Goal: Contribute content: Add original content to the website for others to see

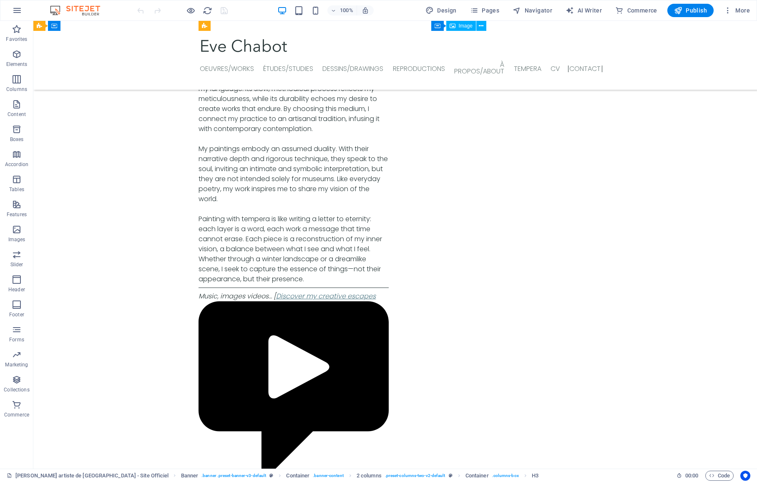
scroll to position [3170, 0]
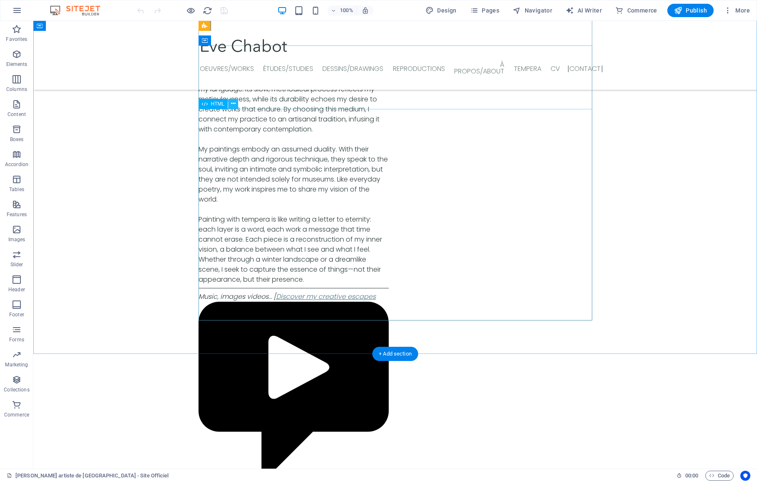
click at [232, 106] on icon at bounding box center [233, 103] width 5 height 9
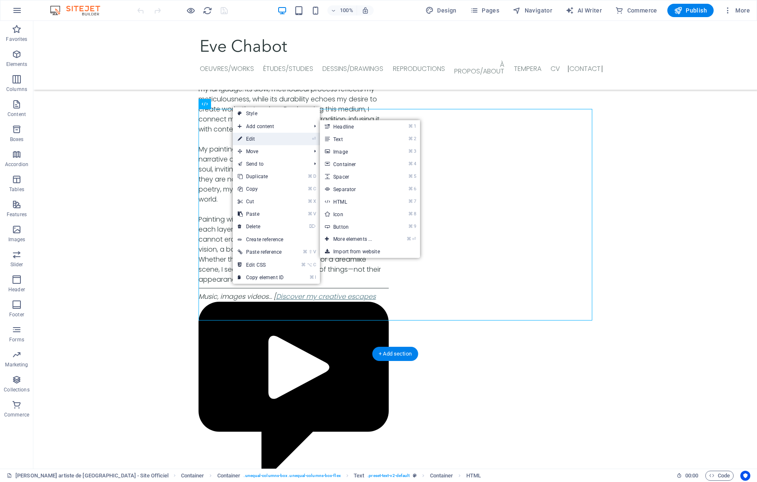
click at [247, 135] on link "⏎ Edit" at bounding box center [261, 139] width 56 height 13
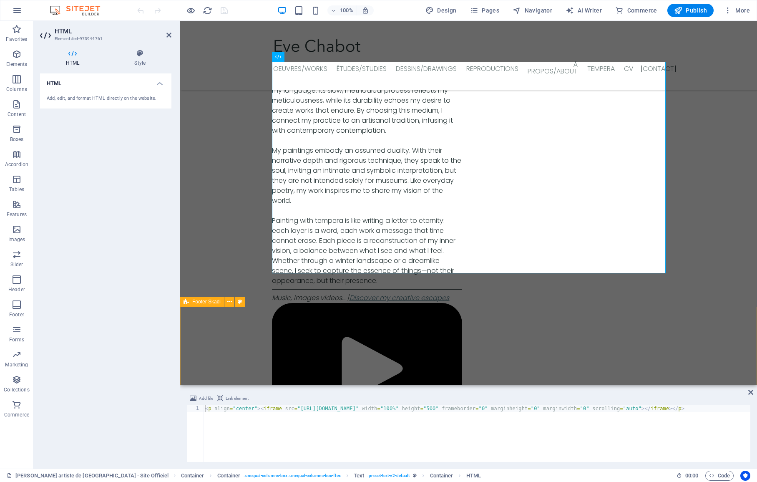
scroll to position [3171, 0]
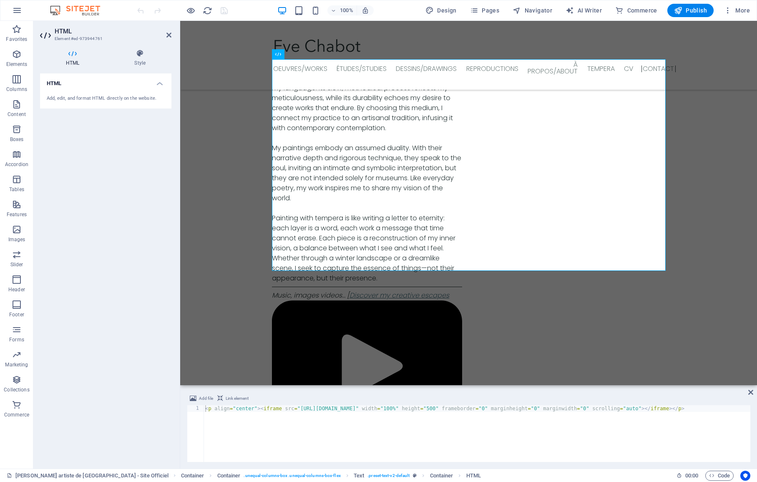
click at [260, 409] on div "< p align = "center" > < iframe src = "[URL][DOMAIN_NAME]" width = "100%" heigh…" at bounding box center [561, 439] width 714 height 68
click at [206, 417] on div "< p align = "center" > < iframe src = "[URL][DOMAIN_NAME]" width = "100%" heigh…" at bounding box center [394, 439] width 714 height 68
click at [254, 408] on div "< p align = "center" > < iframe src = "[URL][DOMAIN_NAME]" width = "100%" heigh…" at bounding box center [553, 439] width 714 height 68
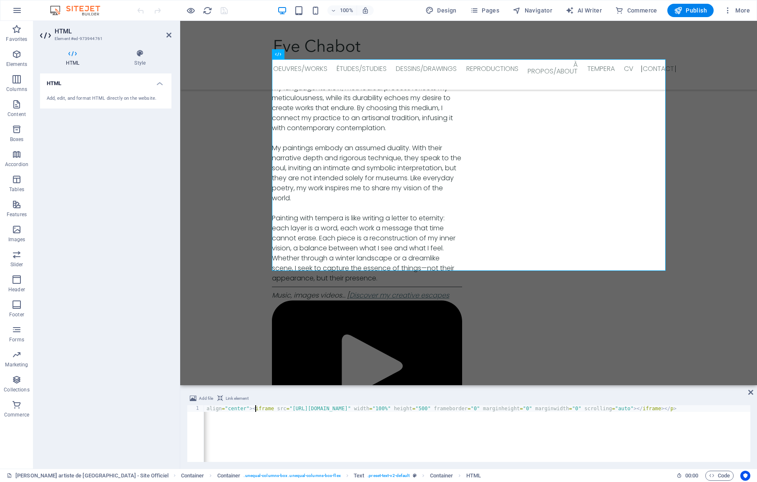
click at [253, 409] on div "< p align = "center" > < iframe src = "[URL][DOMAIN_NAME]" width = "100%" heigh…" at bounding box center [553, 439] width 714 height 68
click at [737, 409] on div "< p align = "center" > < iframe src = "[URL][DOMAIN_NAME]" width = "100%" heigh…" at bounding box center [394, 439] width 714 height 68
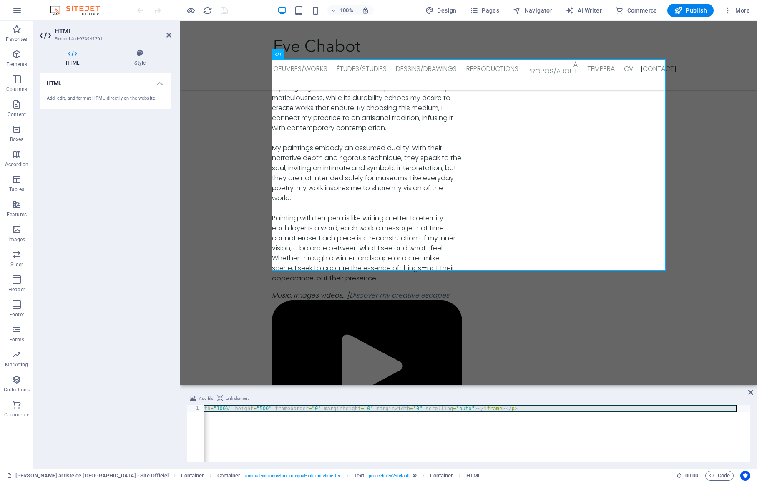
paste textarea "678" height="367"
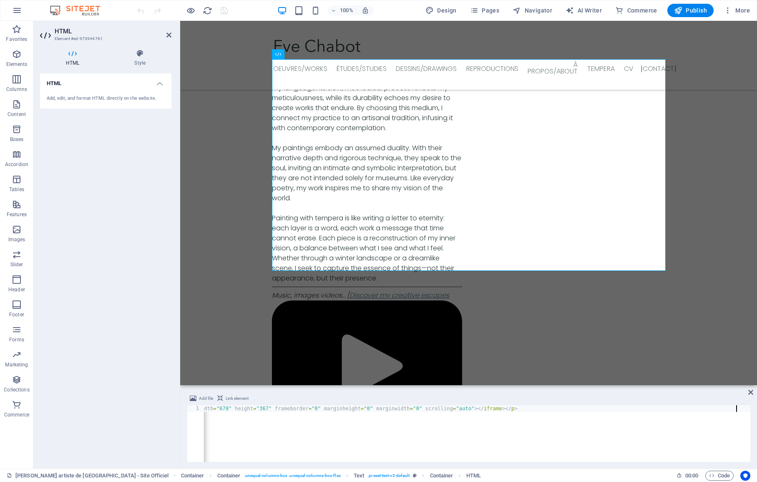
scroll to position [3150, 0]
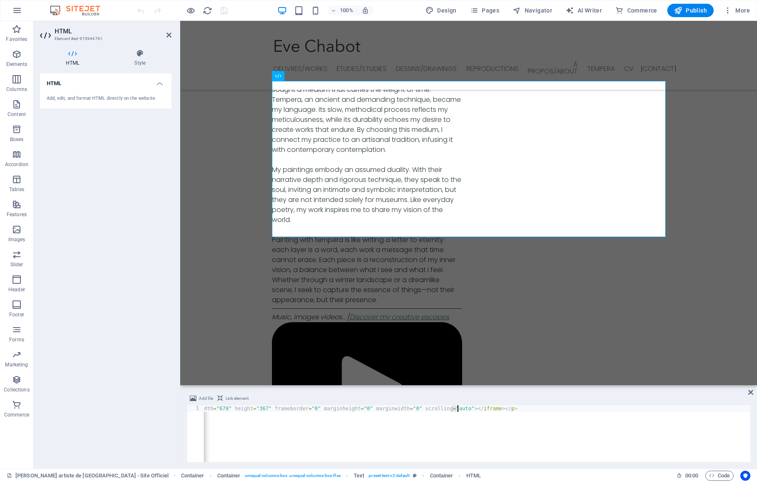
drag, startPoint x: 450, startPoint y: 408, endPoint x: 458, endPoint y: 408, distance: 7.9
click at [458, 408] on div "< p align = "center" > < iframe src = "[URL][DOMAIN_NAME]" width = "678" height…" at bounding box center [395, 439] width 711 height 68
drag, startPoint x: 463, startPoint y: 408, endPoint x: 449, endPoint y: 407, distance: 13.4
click at [449, 407] on div "< p align = "center" > < iframe src = "[URL][DOMAIN_NAME]" width = "678" height…" at bounding box center [395, 439] width 711 height 68
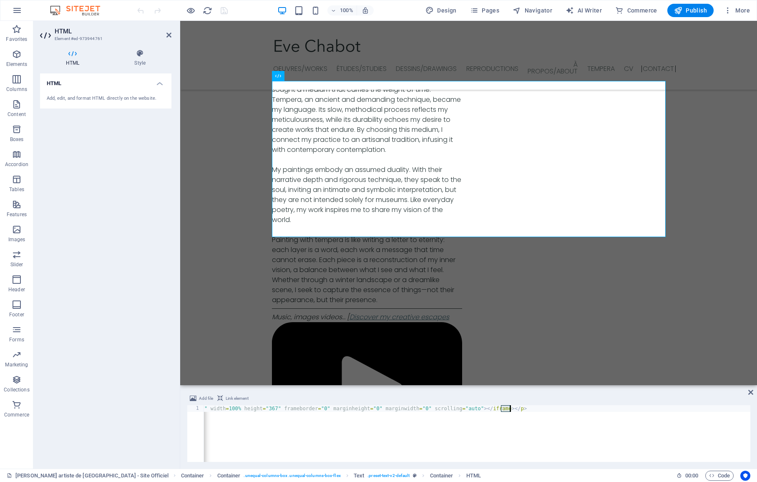
drag, startPoint x: 501, startPoint y: 409, endPoint x: 508, endPoint y: 409, distance: 7.5
click at [509, 409] on div "< p align = "center" > < iframe src = "[URL][DOMAIN_NAME]" width = 100% height …" at bounding box center [405, 439] width 707 height 68
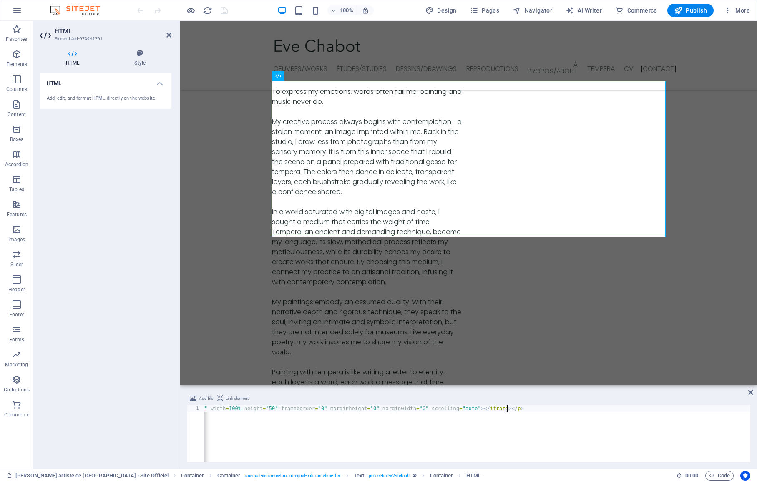
scroll to position [0, 38]
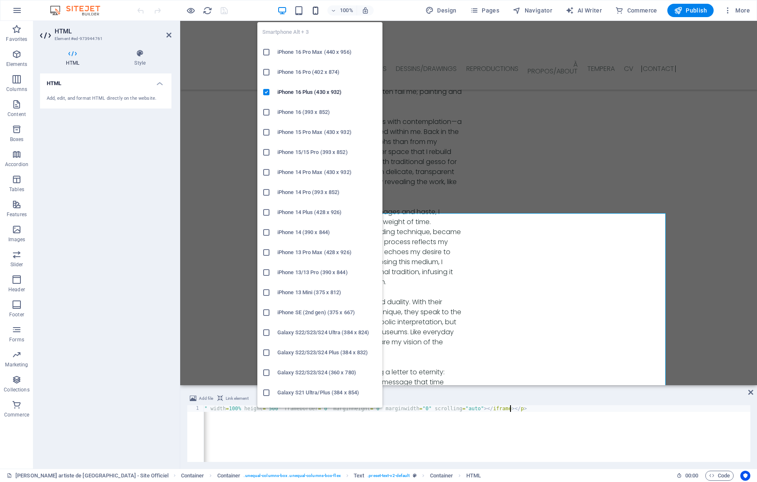
type textarea "<p align="center"><iframe src="[URL][DOMAIN_NAME]" width=100% height="500" fram…"
click at [314, 14] on icon "button" at bounding box center [316, 11] width 10 height 10
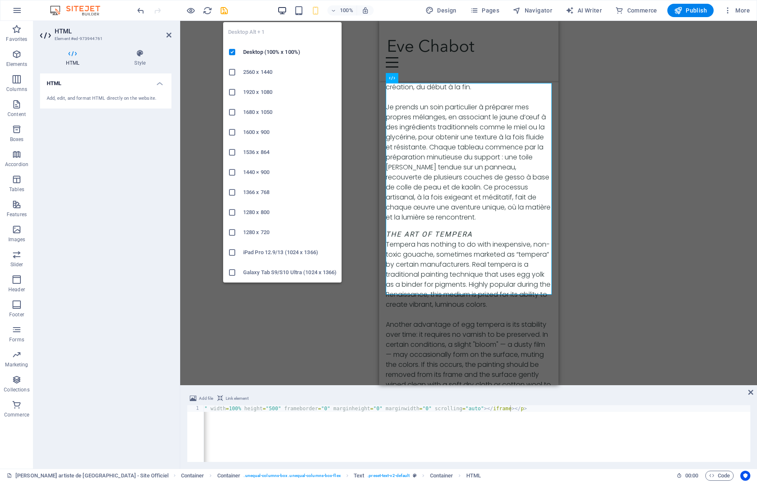
click at [282, 13] on icon "button" at bounding box center [282, 11] width 10 height 10
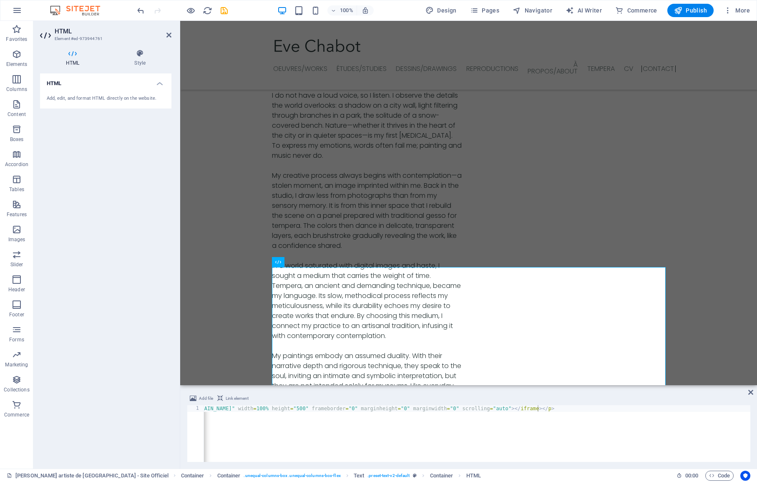
scroll to position [0, 161]
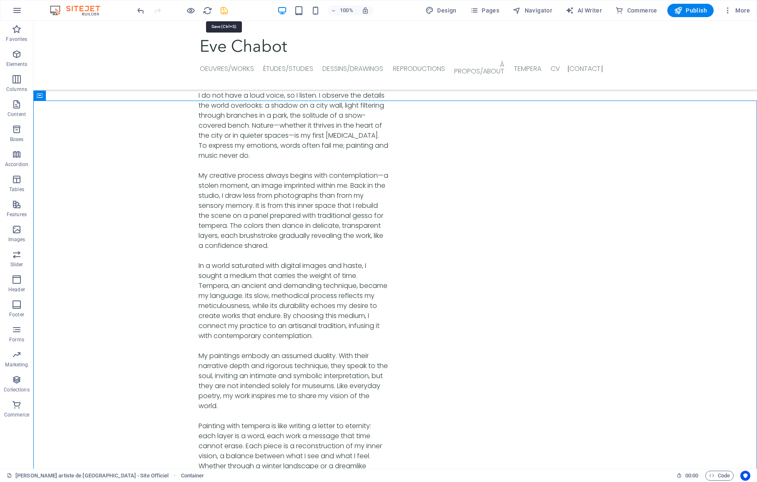
click at [219, 11] on icon "save" at bounding box center [224, 11] width 10 height 10
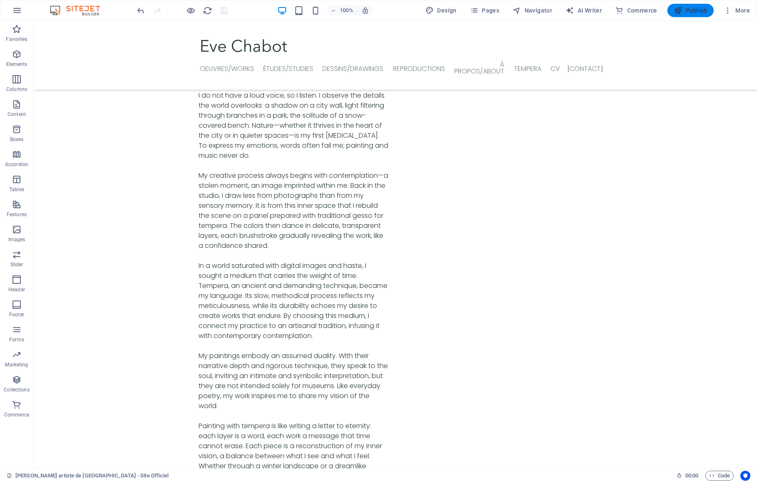
click at [676, 15] on button "Publish" at bounding box center [690, 10] width 46 height 13
